Goal: Task Accomplishment & Management: Manage account settings

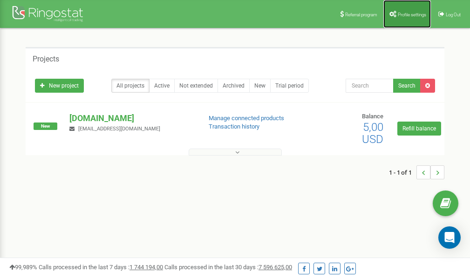
click at [412, 14] on span "Profile settings" at bounding box center [412, 14] width 28 height 5
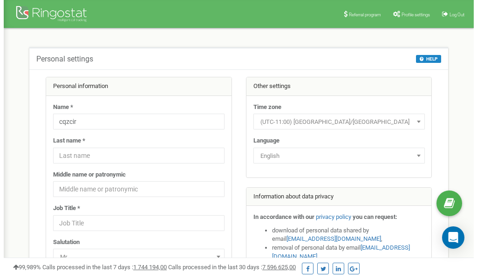
scroll to position [47, 0]
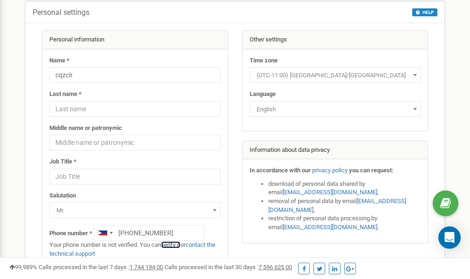
click at [173, 245] on link "verify it" at bounding box center [170, 244] width 19 height 7
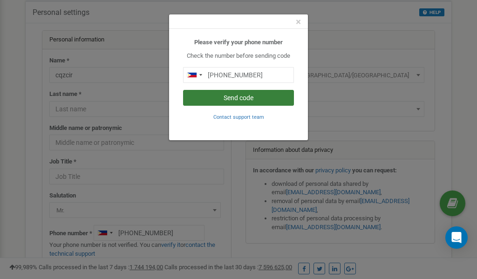
click at [227, 99] on button "Send code" at bounding box center [238, 98] width 111 height 16
